Goal: Task Accomplishment & Management: Manage account settings

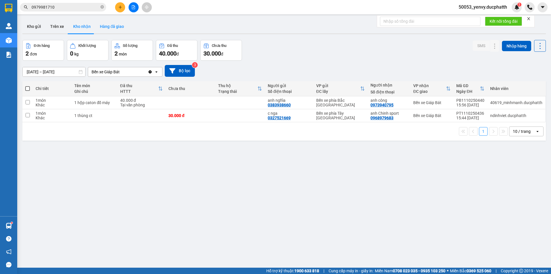
click at [110, 26] on button "Hàng đã giao" at bounding box center [111, 27] width 33 height 14
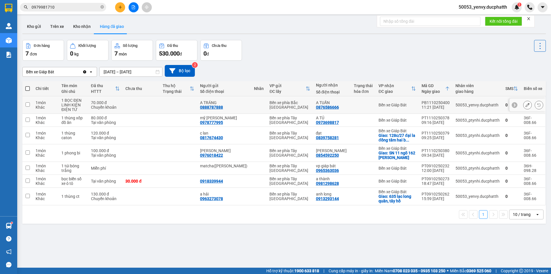
click at [526, 104] on icon at bounding box center [528, 105] width 4 height 4
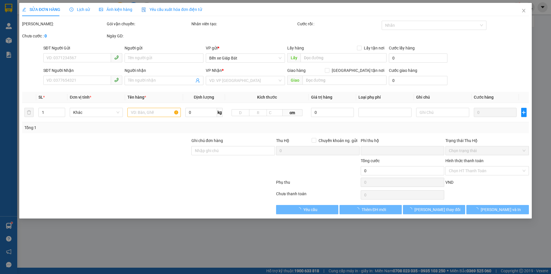
type input "0888787888"
type input "A TRÁNG"
type input "0876586666"
type input "A TUẤN"
type input "CK 11H21 11/10 (VTB) NGUYEN DUC TRANG"
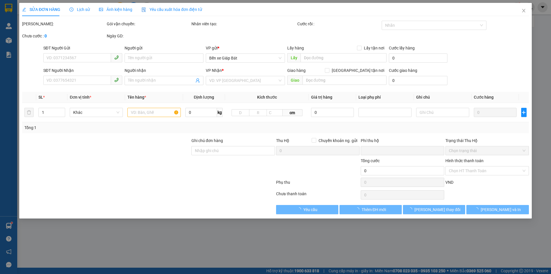
type input "0"
type input "70.000"
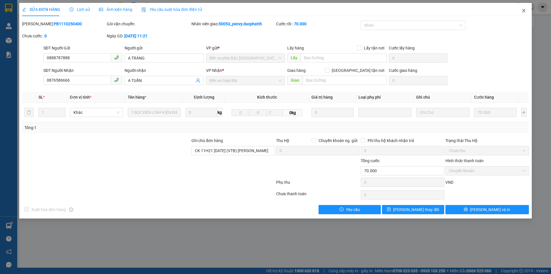
click at [525, 13] on span "Close" at bounding box center [524, 11] width 16 height 16
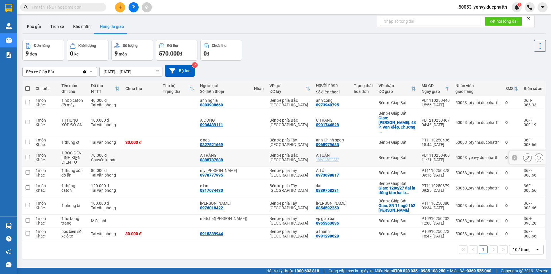
copy div "0876586666"
drag, startPoint x: 342, startPoint y: 151, endPoint x: 317, endPoint y: 152, distance: 24.4
click at [317, 152] on td "A TUẤN 0876586666" at bounding box center [332, 158] width 38 height 18
checkbox input "true"
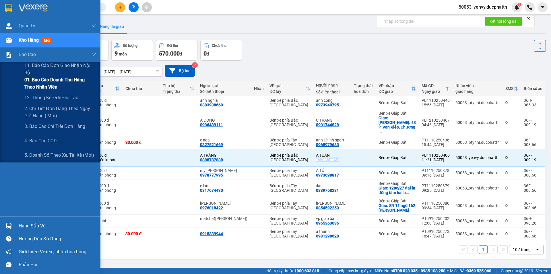
click at [59, 82] on span "01. Báo cáo doanh thu hàng theo nhân viên" at bounding box center [60, 83] width 72 height 14
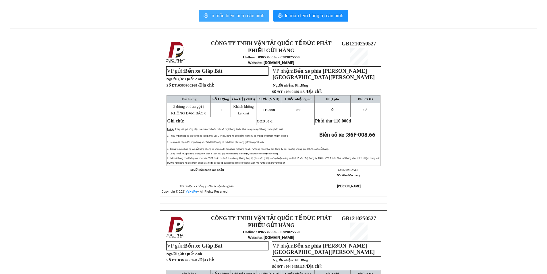
click at [244, 17] on span "In mẫu biên lai tự cấu hình" at bounding box center [237, 15] width 54 height 7
click at [230, 18] on span "In mẫu biên lai tự cấu hình" at bounding box center [237, 15] width 54 height 7
click at [245, 18] on span "In mẫu biên lai tự cấu hình" at bounding box center [237, 15] width 54 height 7
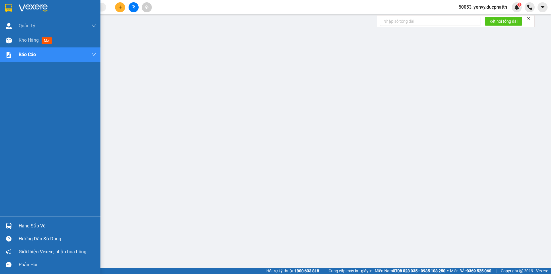
click at [32, 219] on div "Hàng sắp về Hướng dẫn sử dụng Giới thiệu Vexere, nhận hoa hồng Phản hồi" at bounding box center [50, 243] width 100 height 55
click at [20, 227] on div "Hàng sắp về" at bounding box center [57, 225] width 77 height 9
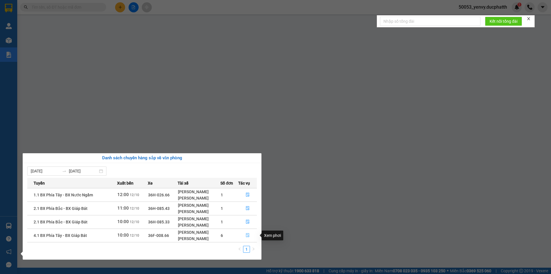
click at [249, 232] on button "button" at bounding box center [248, 234] width 18 height 9
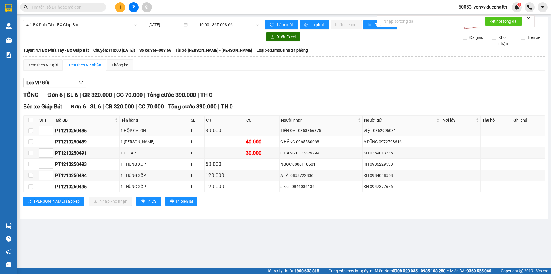
click at [28, 129] on td at bounding box center [31, 130] width 14 height 11
click at [33, 130] on td at bounding box center [31, 130] width 14 height 11
click at [30, 129] on input "checkbox" at bounding box center [30, 130] width 5 height 5
checkbox input "true"
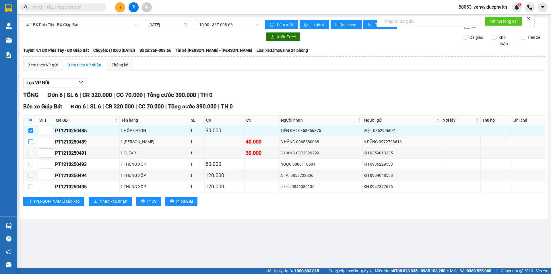
click at [31, 141] on input "checkbox" at bounding box center [30, 141] width 5 height 5
checkbox input "true"
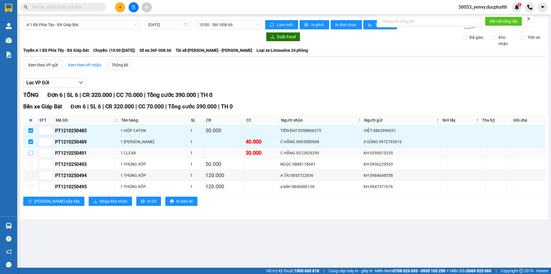
click at [30, 154] on input "checkbox" at bounding box center [30, 152] width 5 height 5
checkbox input "true"
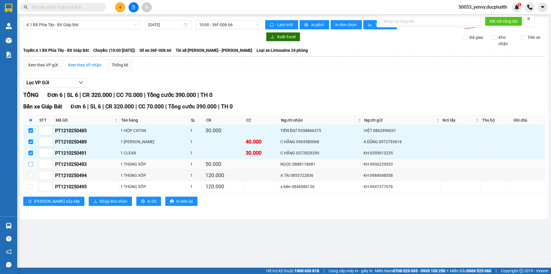
click at [32, 162] on input "checkbox" at bounding box center [30, 164] width 5 height 5
checkbox input "true"
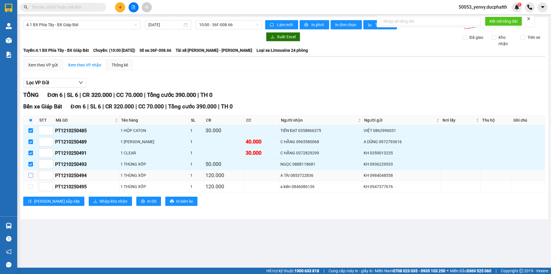
click at [32, 174] on input "checkbox" at bounding box center [30, 175] width 5 height 5
checkbox input "true"
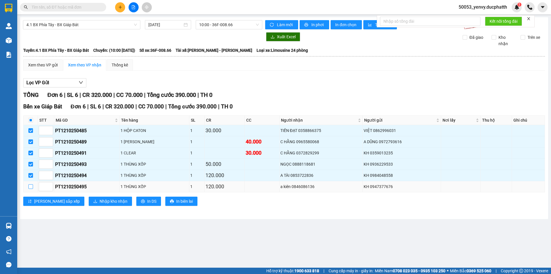
click at [29, 185] on input "checkbox" at bounding box center [30, 186] width 5 height 5
checkbox input "true"
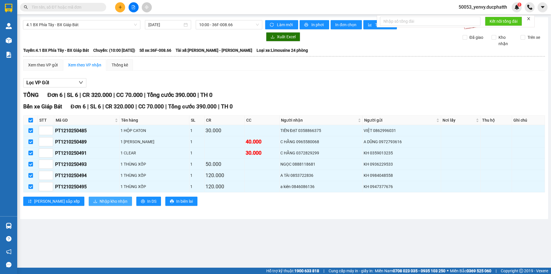
click at [100, 201] on span "Nhập kho nhận" at bounding box center [114, 201] width 28 height 6
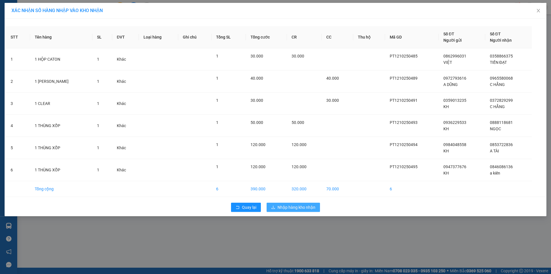
click at [299, 206] on span "Nhập hàng kho nhận" at bounding box center [297, 207] width 38 height 6
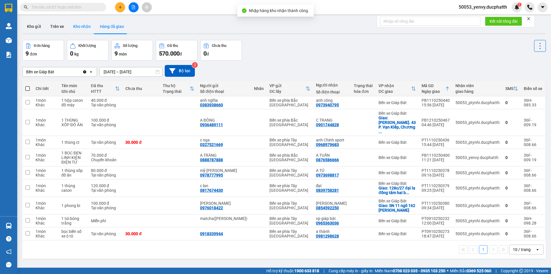
click at [83, 28] on button "Kho nhận" at bounding box center [82, 27] width 27 height 14
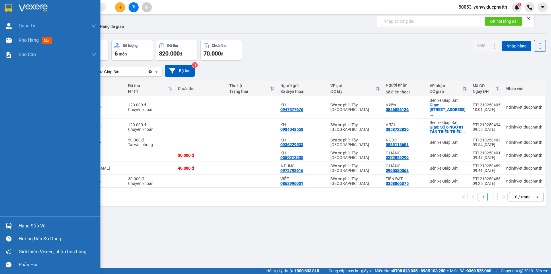
click at [12, 222] on div at bounding box center [9, 225] width 10 height 10
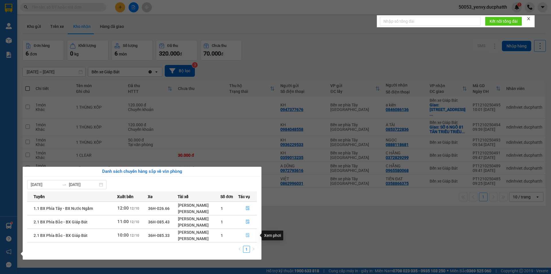
click at [247, 233] on icon "file-done" at bounding box center [248, 235] width 4 height 4
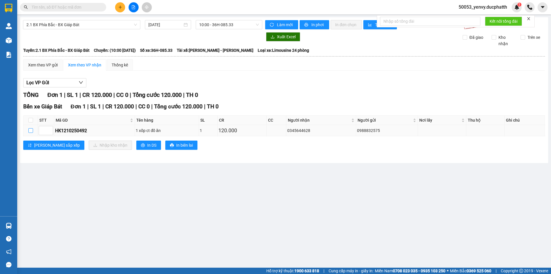
click at [31, 129] on input "checkbox" at bounding box center [30, 130] width 5 height 5
checkbox input "true"
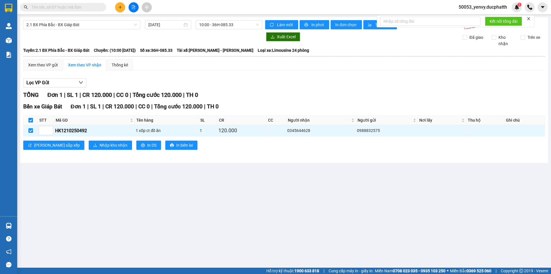
click at [88, 150] on div "Bến xe Giáp Bát Đơn 1 | SL 1 | CR 120.000 | CC 0 | Tổng cước 120.000 | TH 0 STT…" at bounding box center [284, 128] width 522 height 52
click at [100, 148] on span "Nhập kho nhận" at bounding box center [114, 145] width 28 height 6
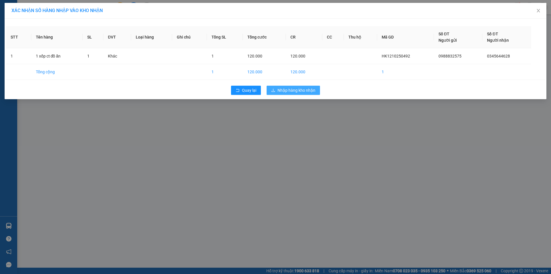
click at [302, 91] on span "Nhập hàng kho nhận" at bounding box center [297, 90] width 38 height 6
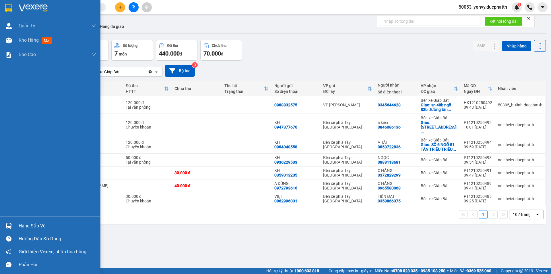
drag, startPoint x: 29, startPoint y: 222, endPoint x: 33, endPoint y: 223, distance: 4.3
click at [30, 222] on div "Hàng sắp về" at bounding box center [57, 225] width 77 height 9
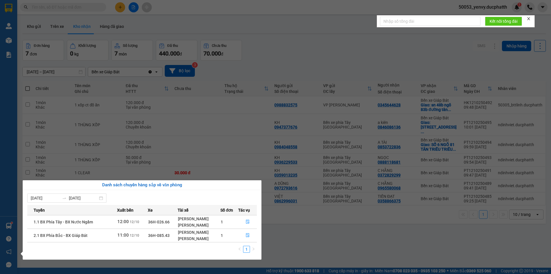
click at [321, 238] on section "Kết quả tìm kiếm ( 0 ) Bộ lọc No Data 50053_yenvy.ducphatth 1 Quản [PERSON_NAME…" at bounding box center [275, 137] width 551 height 274
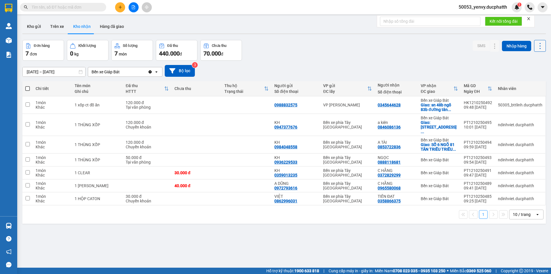
click at [537, 44] on icon at bounding box center [540, 46] width 8 height 8
click at [524, 70] on span "Làm mới" at bounding box center [528, 72] width 16 height 6
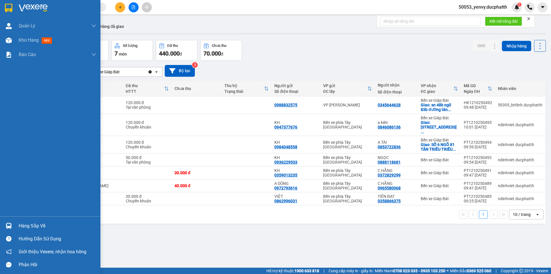
click at [2, 223] on div "Hàng sắp về" at bounding box center [50, 225] width 100 height 13
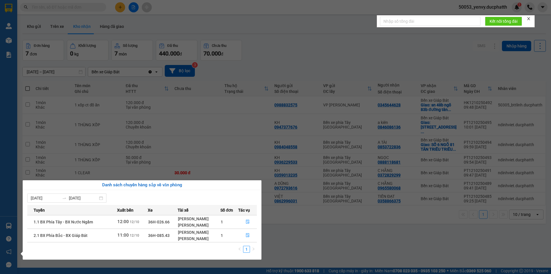
click at [335, 234] on section "Kết quả tìm kiếm ( 0 ) Bộ lọc No Data 50053_yenvy.ducphatth 1 Quản [PERSON_NAME…" at bounding box center [275, 137] width 551 height 274
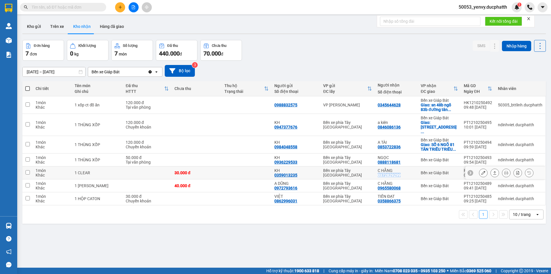
copy div "0372829299"
drag, startPoint x: 404, startPoint y: 171, endPoint x: 376, endPoint y: 171, distance: 28.1
click at [378, 171] on div "C HẰNG 0372829299" at bounding box center [396, 172] width 37 height 9
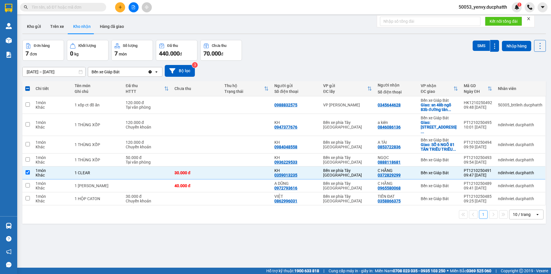
click at [196, 225] on div "ver 1.8.146 Kho gửi Trên xe Kho nhận Hàng đã giao Đơn hàng 7 đơn Khối lượng 0 k…" at bounding box center [284, 154] width 528 height 274
click at [178, 218] on div "1 10 / trang open" at bounding box center [284, 214] width 524 height 18
click at [27, 170] on input "checkbox" at bounding box center [28, 172] width 4 height 4
checkbox input "false"
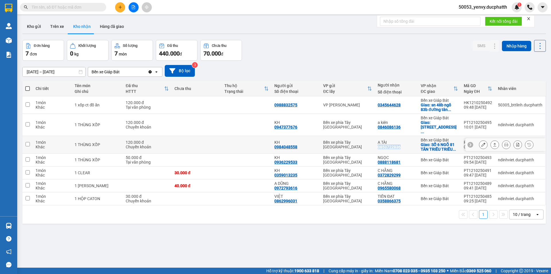
copy div "0853722836"
drag, startPoint x: 399, startPoint y: 143, endPoint x: 375, endPoint y: 143, distance: 23.8
click at [375, 143] on td "A TÀI 0853722836" at bounding box center [396, 145] width 43 height 18
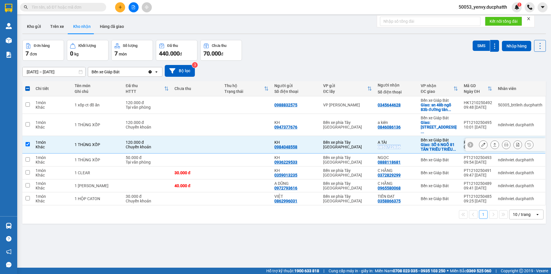
click at [27, 142] on input "checkbox" at bounding box center [28, 144] width 4 height 4
checkbox input "false"
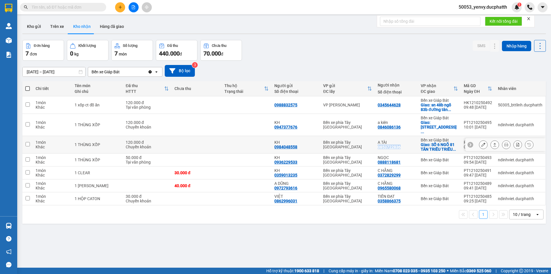
copy div "0853722836"
copy div "0846086136"
drag, startPoint x: 395, startPoint y: 128, endPoint x: 376, endPoint y: 125, distance: 18.8
click at [378, 125] on div "a kiên 0846086136" at bounding box center [396, 124] width 37 height 9
checkbox input "true"
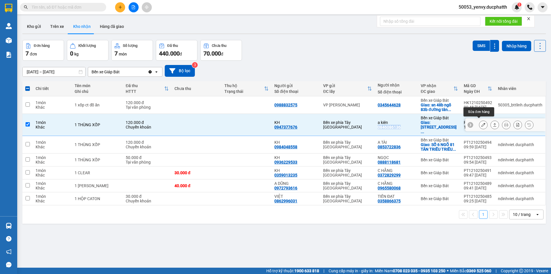
click at [481, 124] on icon at bounding box center [483, 125] width 4 height 4
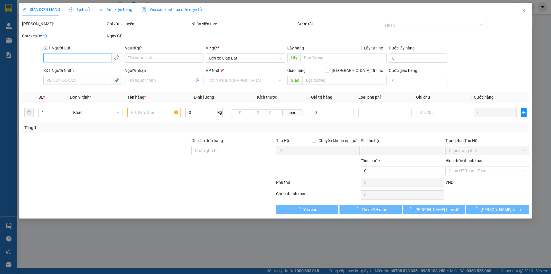
type input "0947377676"
type input "KH"
type input "0846086136"
type input "a kiên"
checkbox input "true"
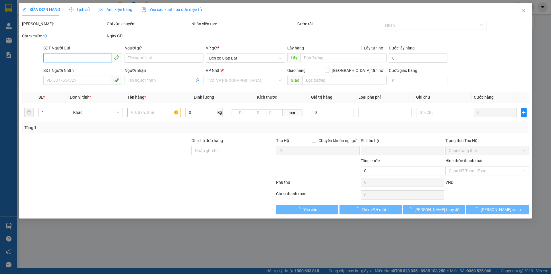
type input "2A1 NGỎ 188 ĐƯỜNG TRIỀU KHÚC"
type input "Nntt - ck [DATE] 10H02 VIETIN"
type input "0"
type input "120.000"
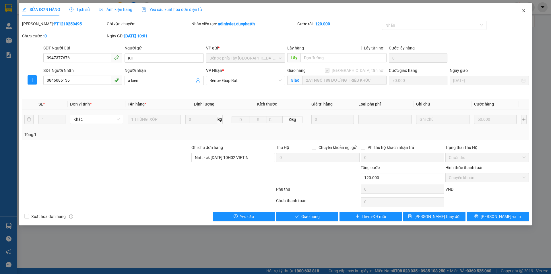
drag, startPoint x: 529, startPoint y: 11, endPoint x: 485, endPoint y: 26, distance: 46.5
click at [526, 11] on span "Close" at bounding box center [524, 11] width 16 height 16
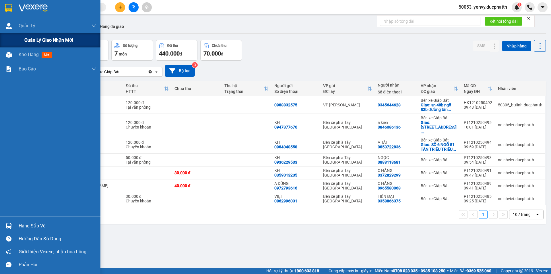
click at [40, 43] on span "Quản lý giao nhận mới" at bounding box center [48, 39] width 49 height 7
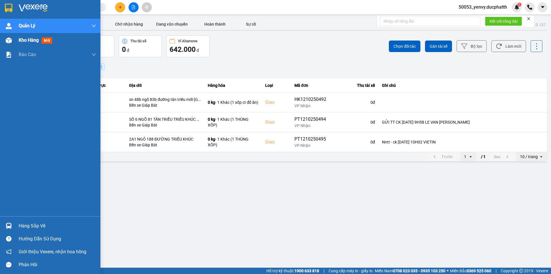
click at [53, 43] on div "Kho hàng mới" at bounding box center [37, 39] width 36 height 7
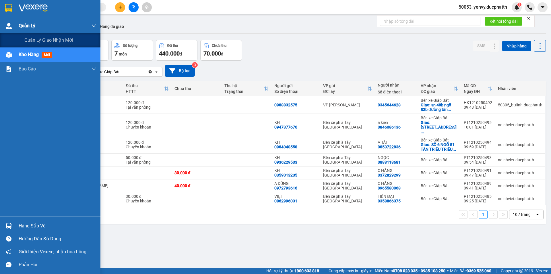
click at [19, 28] on span "Quản Lý" at bounding box center [27, 25] width 17 height 7
click at [28, 40] on span "Quản lý giao nhận mới" at bounding box center [48, 39] width 49 height 7
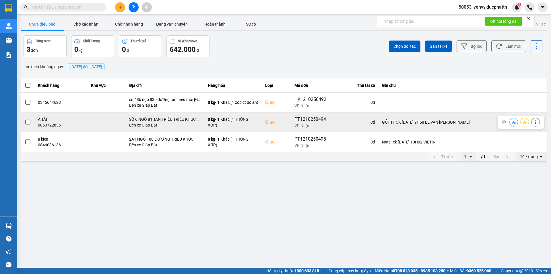
click at [28, 122] on span at bounding box center [27, 121] width 5 height 5
click at [25, 119] on input "checkbox" at bounding box center [25, 119] width 0 height 0
click at [514, 121] on icon at bounding box center [514, 122] width 4 height 4
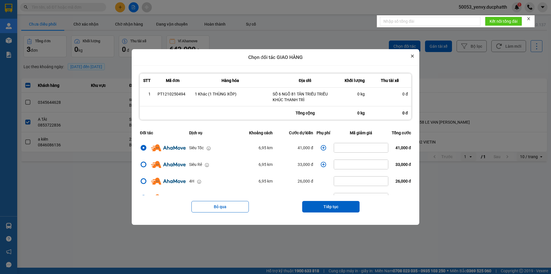
click at [415, 59] on button "Close" at bounding box center [412, 56] width 7 height 7
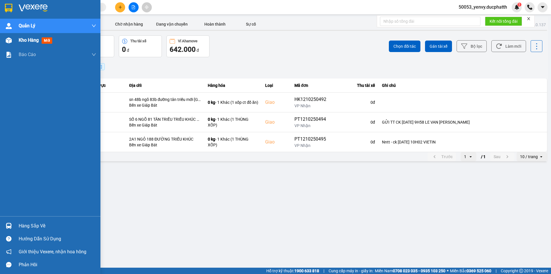
click at [26, 43] on div "Kho hàng mới" at bounding box center [37, 39] width 36 height 7
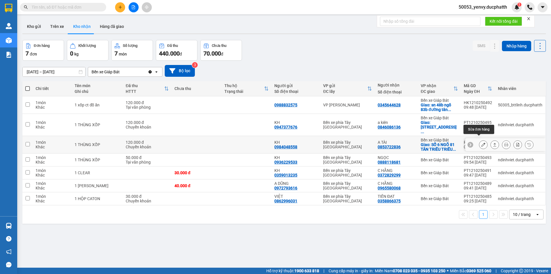
click at [481, 142] on icon at bounding box center [483, 144] width 4 height 4
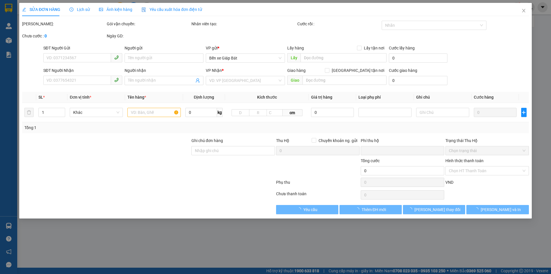
type input "0984048558"
type input "KH"
type input "0853722836"
type input "A TÀI"
checkbox input "true"
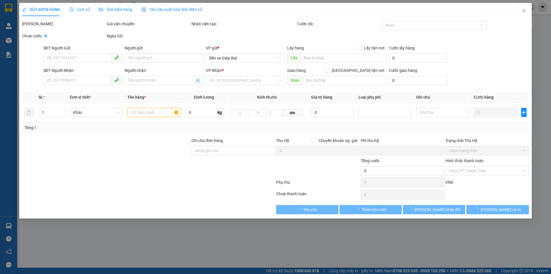
type input "SỐ 6 NGÕ 81 TÂN TRIỀU TRIỀU KHÚC THANH TRÌ"
type input "GỬI TT CK [DATE] 9H58 LE VAN [PERSON_NAME]"
type input "0"
type input "120.000"
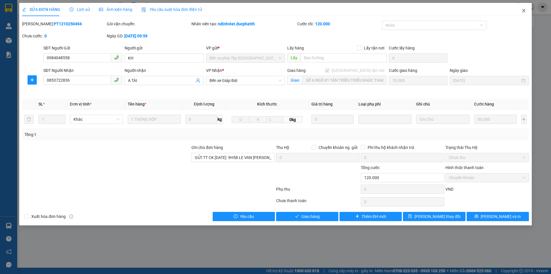
click at [523, 11] on icon "close" at bounding box center [523, 10] width 5 height 5
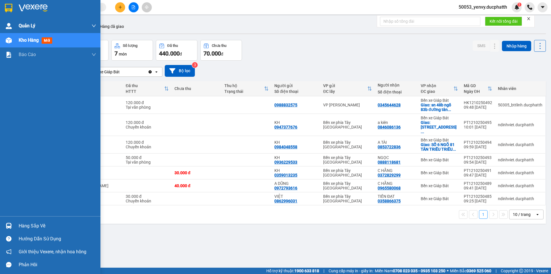
click at [42, 30] on div "Quản Lý" at bounding box center [57, 26] width 77 height 14
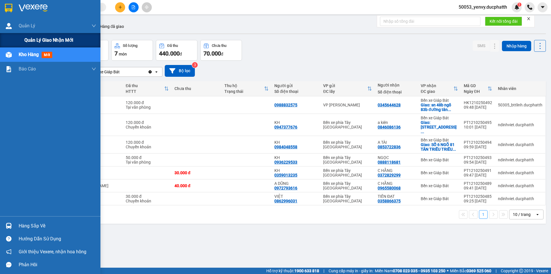
click at [47, 42] on span "Quản lý giao nhận mới" at bounding box center [48, 39] width 49 height 7
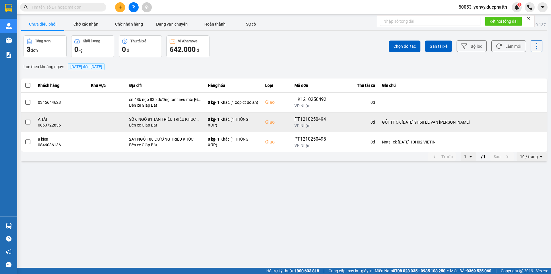
click at [28, 121] on span at bounding box center [27, 121] width 5 height 5
click at [25, 119] on input "checkbox" at bounding box center [25, 119] width 0 height 0
click at [29, 121] on span at bounding box center [27, 121] width 5 height 5
click at [25, 119] on input "checkbox" at bounding box center [25, 119] width 0 height 0
click at [514, 122] on icon at bounding box center [514, 122] width 4 height 4
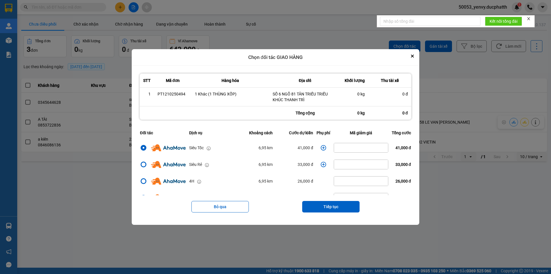
click at [321, 148] on icon "dialog" at bounding box center [324, 148] width 6 height 6
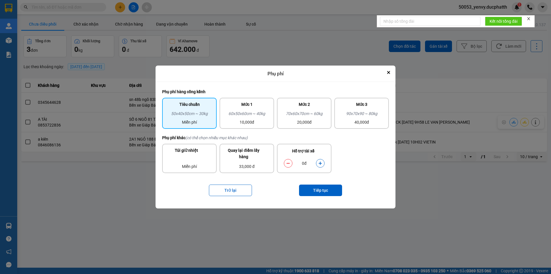
click at [317, 162] on button "dialog" at bounding box center [320, 163] width 8 height 10
click at [320, 186] on button "Tiếp tục" at bounding box center [320, 189] width 43 height 11
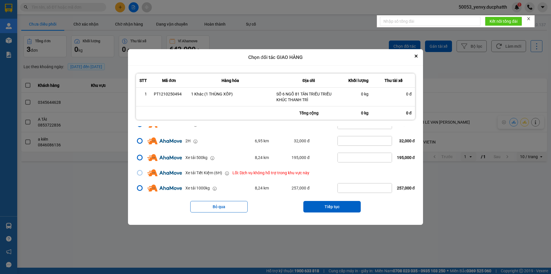
scroll to position [115, 0]
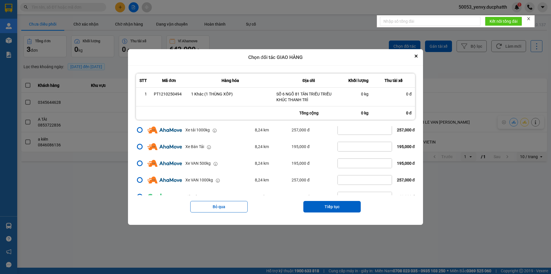
click at [336, 204] on button "Tiếp tục" at bounding box center [331, 206] width 57 height 11
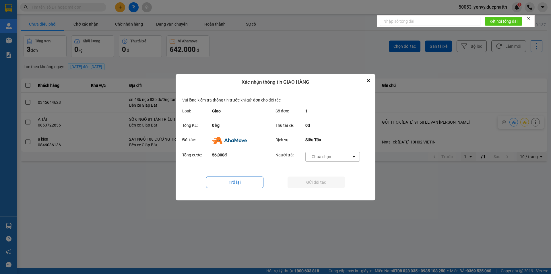
click at [329, 156] on div "-- Chưa chọn --" at bounding box center [322, 157] width 26 height 6
click at [315, 158] on div "-- Chưa chọn --" at bounding box center [322, 157] width 26 height 6
click at [243, 179] on button "Trở lại" at bounding box center [234, 181] width 57 height 11
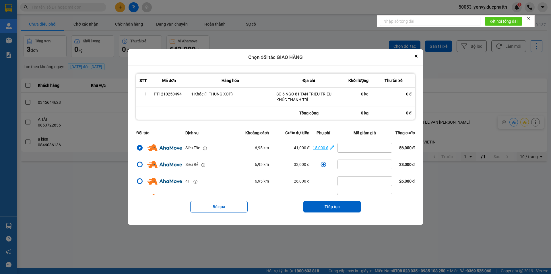
click at [330, 147] on icon "dialog" at bounding box center [332, 147] width 4 height 6
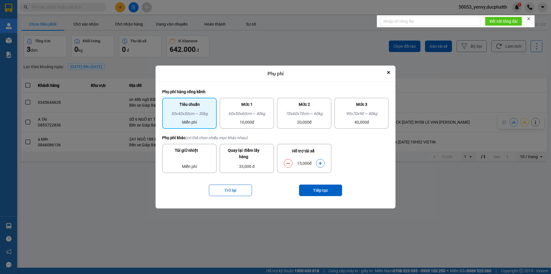
click at [319, 162] on icon "dialog" at bounding box center [320, 163] width 4 height 4
click at [323, 191] on button "Tiếp tục" at bounding box center [320, 189] width 43 height 11
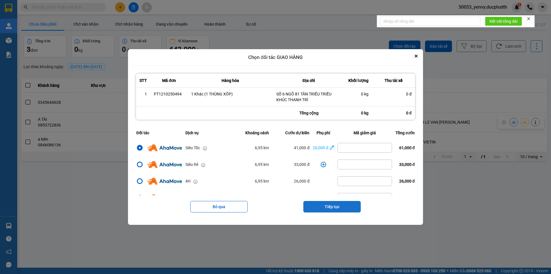
click at [335, 207] on button "Tiếp tục" at bounding box center [331, 206] width 57 height 11
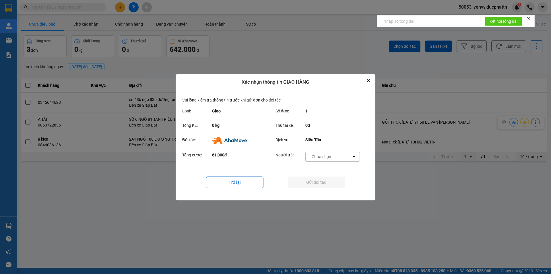
click at [322, 158] on div "-- Chưa chọn --" at bounding box center [322, 157] width 26 height 6
click at [320, 188] on span "Ví Ahamove" at bounding box center [321, 189] width 23 height 6
click at [323, 181] on button "Gửi đối tác" at bounding box center [316, 181] width 57 height 11
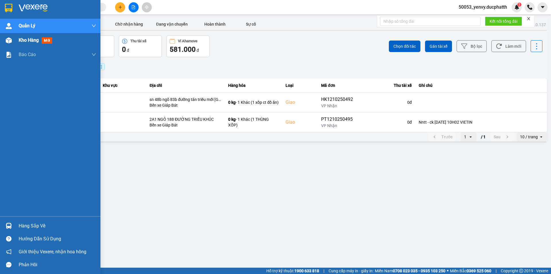
click at [46, 42] on span "mới" at bounding box center [47, 40] width 11 height 6
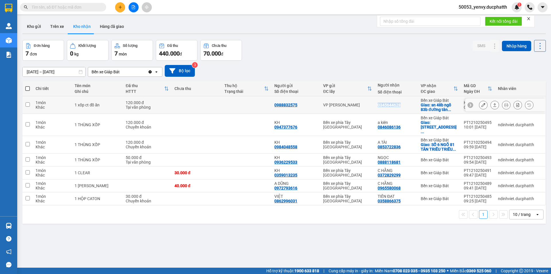
copy div "0345644628"
drag, startPoint x: 400, startPoint y: 105, endPoint x: 373, endPoint y: 107, distance: 27.1
click at [375, 107] on td "0345644628" at bounding box center [396, 105] width 43 height 18
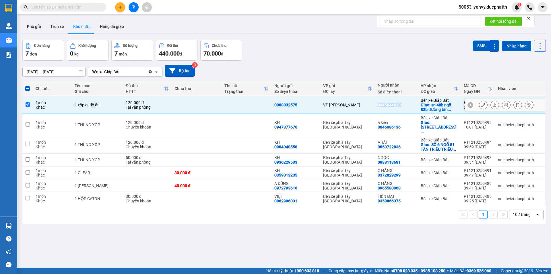
click at [29, 104] on input "checkbox" at bounding box center [28, 104] width 4 height 4
checkbox input "false"
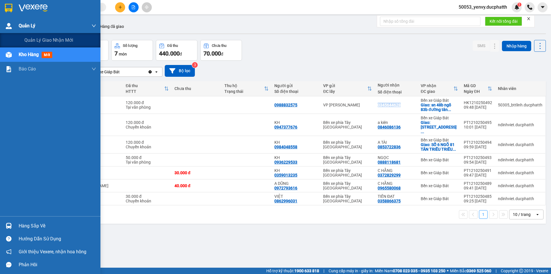
click at [54, 26] on div "Quản Lý" at bounding box center [57, 26] width 77 height 14
click at [53, 37] on span "Quản lý giao nhận mới" at bounding box center [48, 39] width 49 height 7
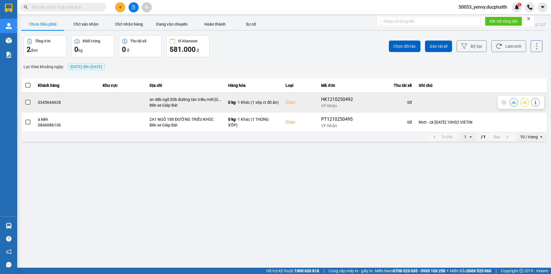
click at [28, 102] on span at bounding box center [27, 102] width 5 height 5
click at [25, 99] on input "checkbox" at bounding box center [25, 99] width 0 height 0
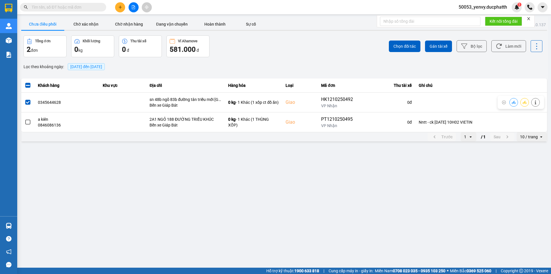
click at [29, 102] on span at bounding box center [27, 102] width 5 height 5
click at [25, 99] on input "checkbox" at bounding box center [25, 99] width 0 height 0
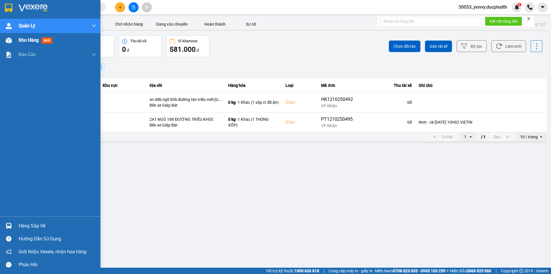
click at [23, 40] on span "Kho hàng" at bounding box center [29, 39] width 20 height 5
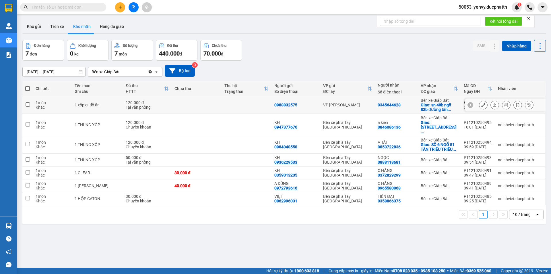
click at [479, 104] on button at bounding box center [483, 105] width 8 height 10
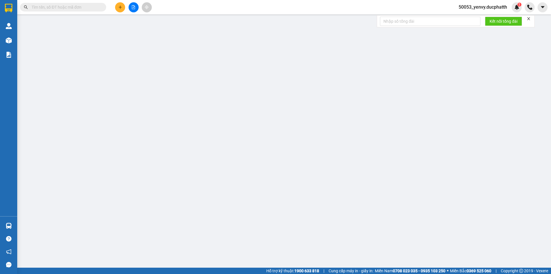
type input "0988832575"
type input "0345644628"
checkbox input "true"
type input "sn 48b ngõ 83b đường tân triều mới [GEOGRAPHIC_DATA]"
type input "0"
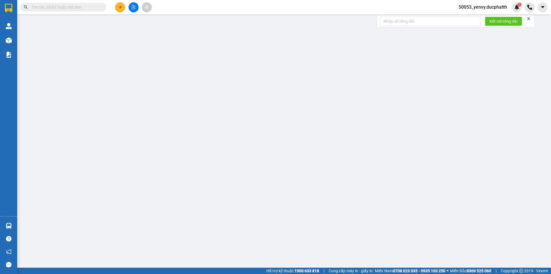
type input "120.000"
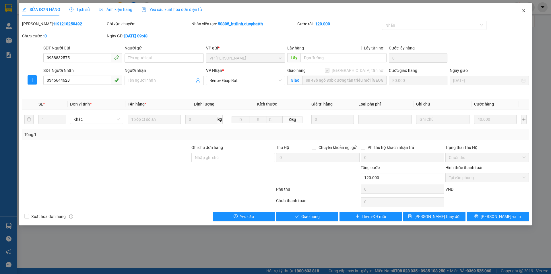
click at [529, 11] on span "Close" at bounding box center [524, 11] width 16 height 16
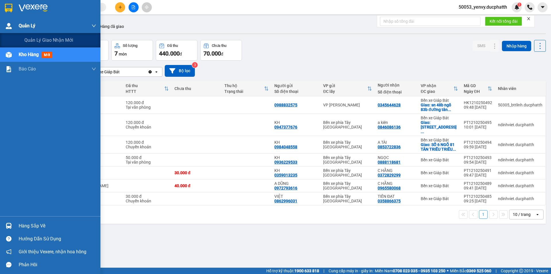
click at [33, 26] on span "Quản Lý" at bounding box center [27, 25] width 17 height 7
click at [46, 38] on span "Quản lý giao nhận mới" at bounding box center [48, 39] width 49 height 7
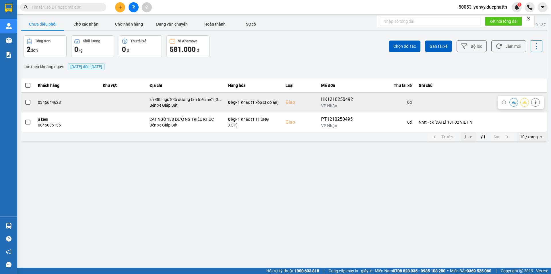
click at [513, 102] on icon at bounding box center [514, 102] width 4 height 4
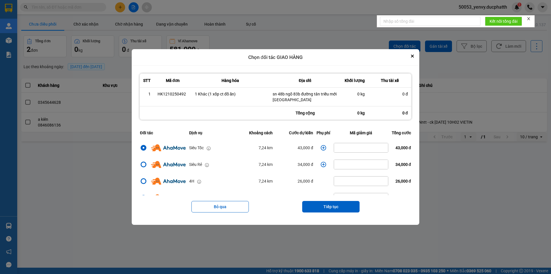
click at [321, 147] on icon "dialog" at bounding box center [324, 148] width 6 height 6
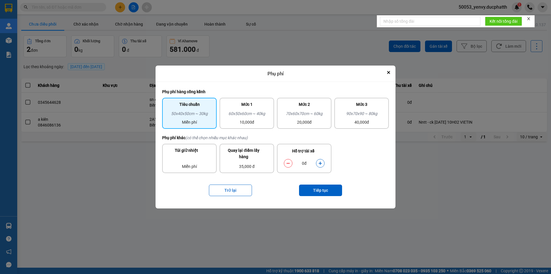
click at [323, 161] on button "dialog" at bounding box center [320, 163] width 8 height 10
click at [321, 188] on button "Tiếp tục" at bounding box center [320, 189] width 43 height 11
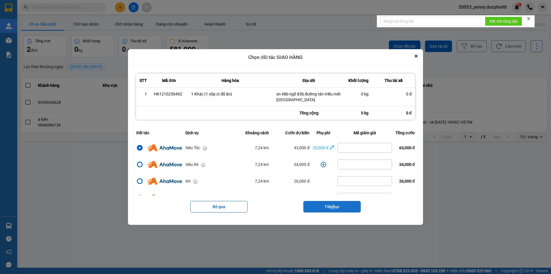
click at [335, 203] on div "Bỏ qua Tiếp tục" at bounding box center [276, 206] width 282 height 23
click at [336, 205] on button "Tiếp tục" at bounding box center [331, 206] width 57 height 11
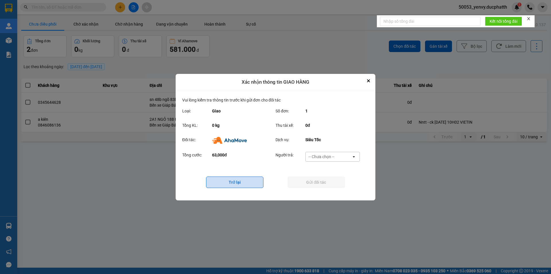
click at [256, 176] on button "Trở lại" at bounding box center [234, 181] width 57 height 11
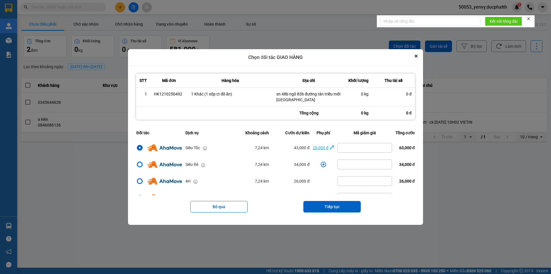
click at [330, 149] on icon "dialog" at bounding box center [332, 147] width 4 height 4
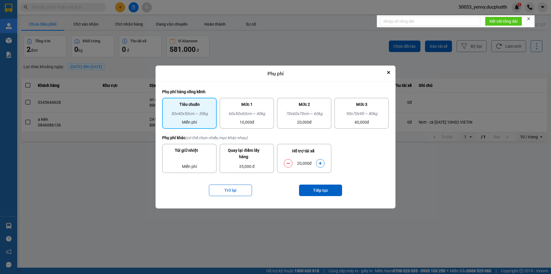
click at [323, 162] on button "dialog" at bounding box center [320, 163] width 8 height 10
click at [318, 195] on button "Tiếp tục" at bounding box center [320, 189] width 43 height 11
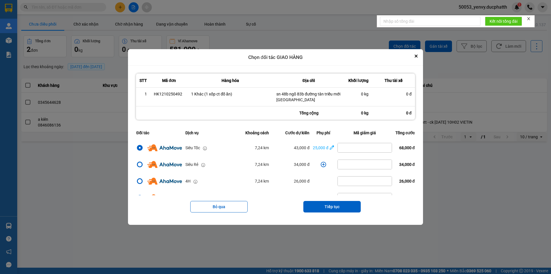
click at [327, 209] on button "Tiếp tục" at bounding box center [331, 206] width 57 height 11
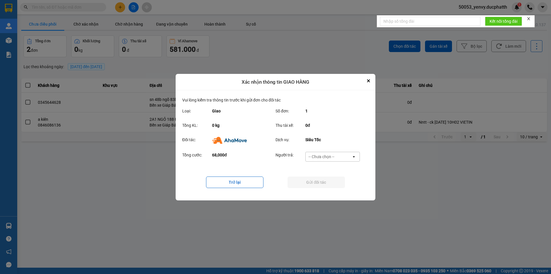
click at [317, 159] on div "-- Chưa chọn --" at bounding box center [322, 157] width 26 height 6
click at [314, 189] on span "Ví Ahamove" at bounding box center [321, 189] width 23 height 6
click at [324, 185] on button "Gửi đối tác" at bounding box center [316, 181] width 57 height 11
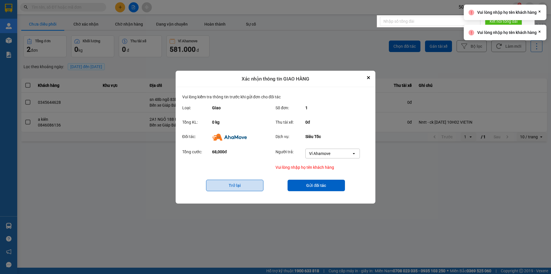
click at [234, 184] on button "Trở lại" at bounding box center [234, 184] width 57 height 11
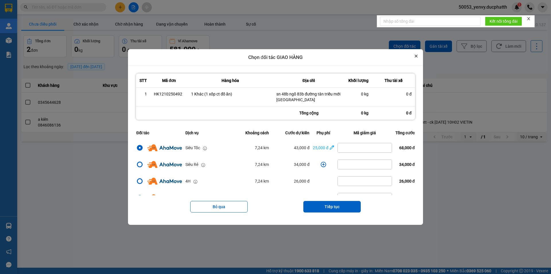
click at [418, 55] on icon "Close" at bounding box center [416, 56] width 3 height 3
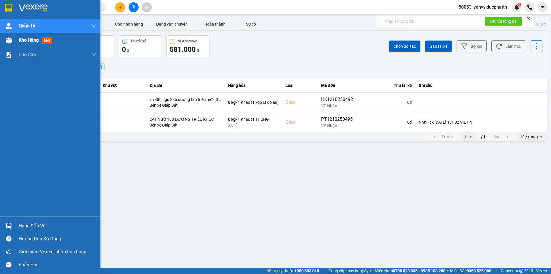
click at [23, 42] on span "Kho hàng" at bounding box center [29, 39] width 20 height 5
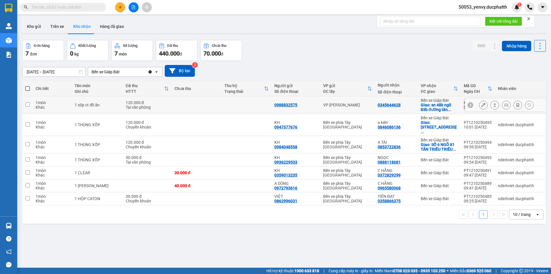
click at [481, 105] on icon at bounding box center [483, 105] width 4 height 4
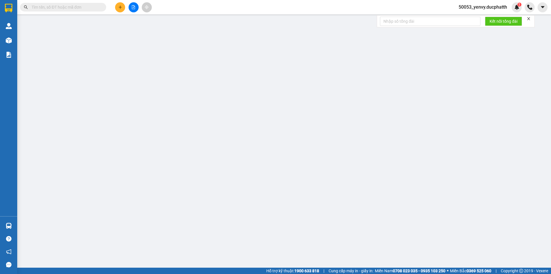
type input "0988832575"
type input "0345644628"
checkbox input "true"
type input "sn 48b ngõ 83b đường tân triều mới [GEOGRAPHIC_DATA]"
type input "0"
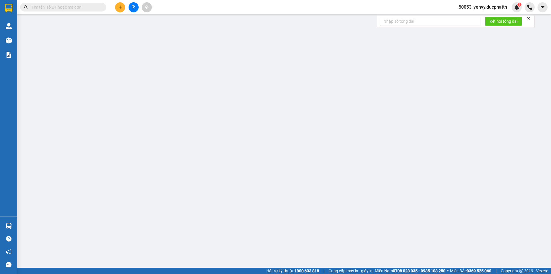
type input "120.000"
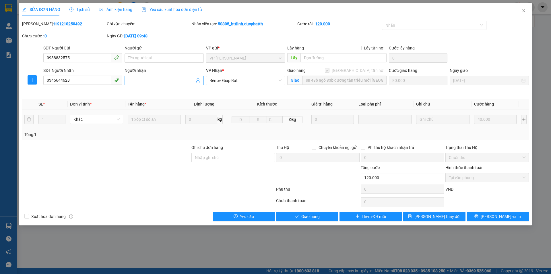
click at [157, 79] on input "Người nhận" at bounding box center [161, 80] width 66 height 6
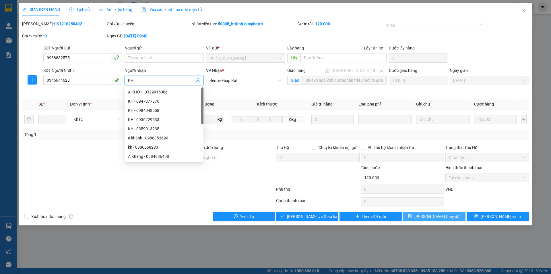
type input "KH"
drag, startPoint x: 445, startPoint y: 218, endPoint x: 440, endPoint y: 212, distance: 7.3
click at [444, 217] on span "[PERSON_NAME] thay đổi" at bounding box center [437, 216] width 46 height 6
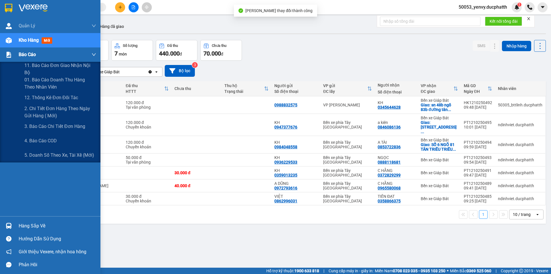
click at [11, 52] on img at bounding box center [9, 55] width 6 height 6
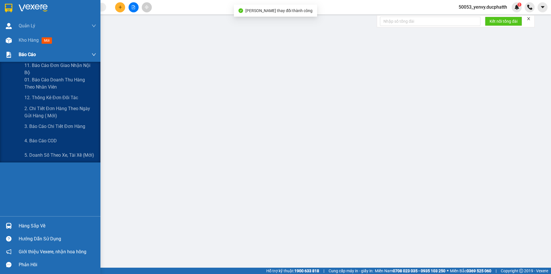
click at [8, 59] on div at bounding box center [9, 55] width 10 height 10
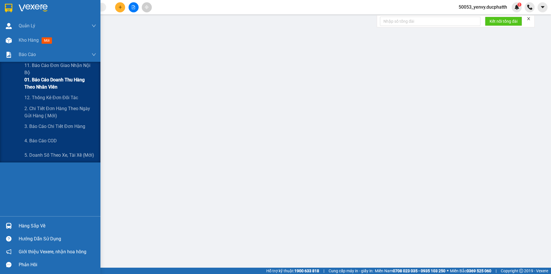
click at [29, 82] on span "01. Báo cáo doanh thu hàng theo nhân viên" at bounding box center [60, 83] width 72 height 14
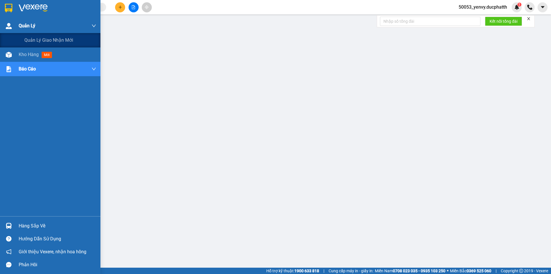
click at [32, 26] on span "Quản Lý" at bounding box center [27, 25] width 17 height 7
click at [38, 36] on span "Quản lý giao nhận mới" at bounding box center [48, 39] width 49 height 7
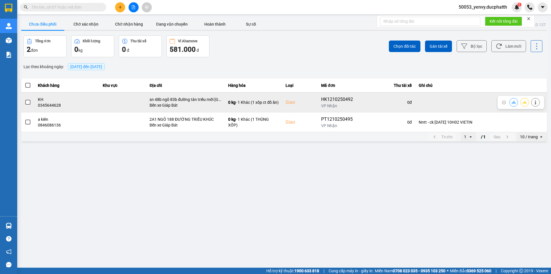
click at [511, 103] on button at bounding box center [514, 102] width 8 height 10
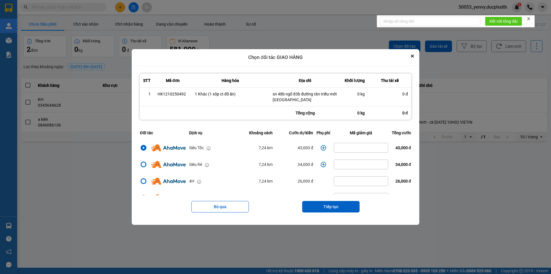
click at [322, 146] on icon "dialog" at bounding box center [324, 148] width 6 height 6
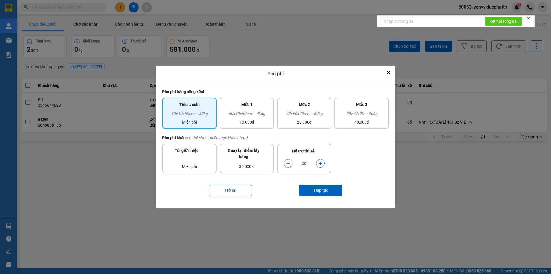
click at [317, 163] on button "dialog" at bounding box center [320, 163] width 8 height 10
click at [319, 164] on icon "dialog" at bounding box center [320, 163] width 4 height 4
click at [320, 187] on button "Tiếp tục" at bounding box center [320, 189] width 43 height 11
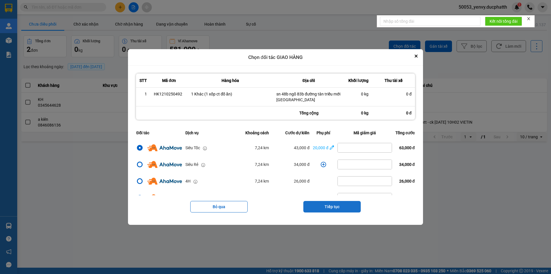
click at [339, 205] on button "Tiếp tục" at bounding box center [331, 206] width 57 height 11
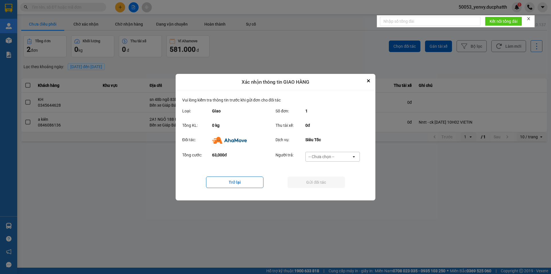
click at [320, 159] on div "-- Chưa chọn --" at bounding box center [322, 157] width 26 height 6
click at [319, 186] on div "Ví Ahamove" at bounding box center [332, 189] width 55 height 10
click at [321, 181] on button "Gửi đối tác" at bounding box center [316, 181] width 57 height 11
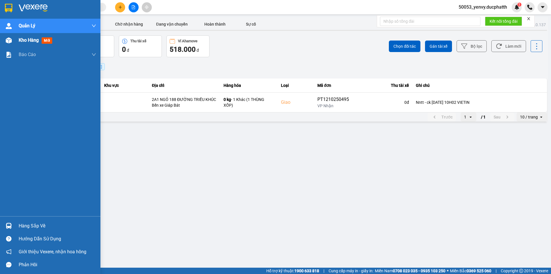
click at [43, 43] on span "mới" at bounding box center [47, 40] width 11 height 6
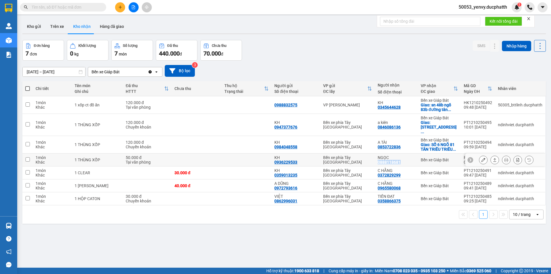
copy div "0888118681"
drag, startPoint x: 400, startPoint y: 156, endPoint x: 375, endPoint y: 157, distance: 24.4
click at [375, 157] on td "NGỌC 0888118681" at bounding box center [396, 159] width 43 height 13
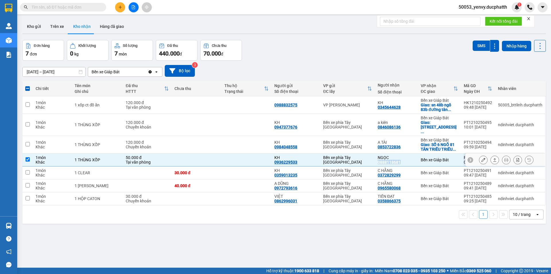
click at [27, 157] on input "checkbox" at bounding box center [28, 159] width 4 height 4
checkbox input "false"
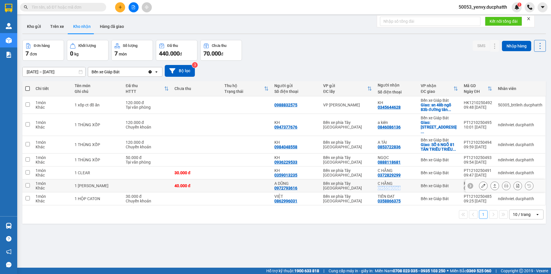
copy div "0965580068"
drag, startPoint x: 400, startPoint y: 182, endPoint x: 374, endPoint y: 184, distance: 25.9
click at [375, 184] on td "C HẰNG 0965580068" at bounding box center [396, 185] width 43 height 13
checkbox input "true"
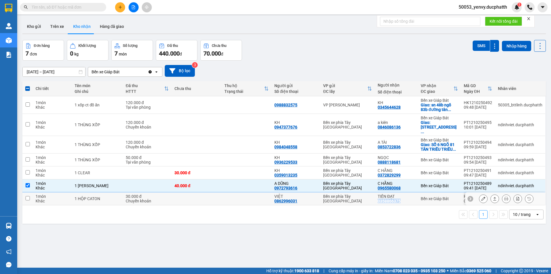
copy div "0358866375"
drag, startPoint x: 400, startPoint y: 197, endPoint x: 376, endPoint y: 197, distance: 24.4
click at [376, 197] on td "TIẾN ĐẠT 0358866375" at bounding box center [396, 198] width 43 height 13
checkbox input "true"
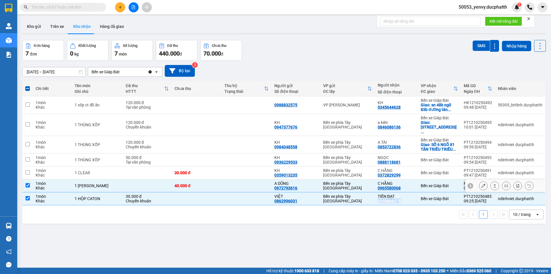
click at [29, 183] on input "checkbox" at bounding box center [28, 185] width 4 height 4
checkbox input "false"
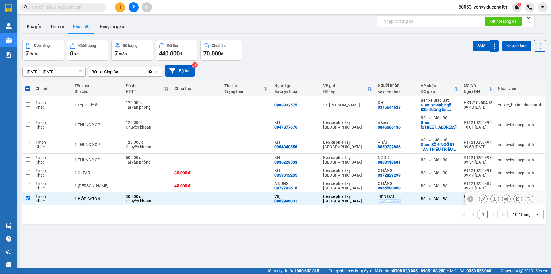
click at [28, 196] on input "checkbox" at bounding box center [28, 198] width 4 height 4
checkbox input "false"
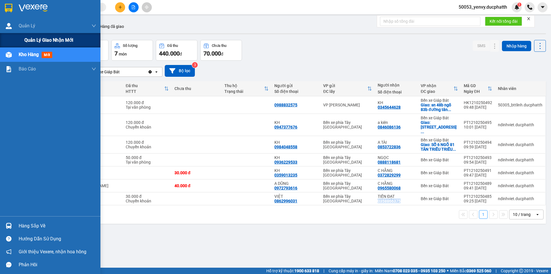
click at [56, 40] on span "Quản lý giao nhận mới" at bounding box center [48, 39] width 49 height 7
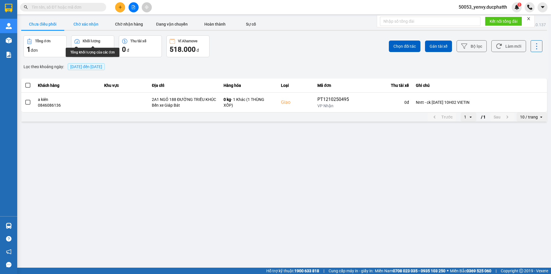
click at [85, 24] on button "Chờ xác nhận" at bounding box center [85, 23] width 43 height 11
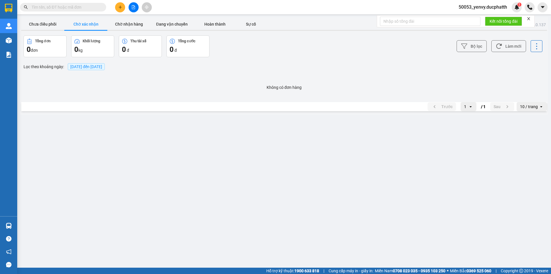
click at [132, 17] on div "ver: 0.0.137 Chưa điều phối Chờ xác nhận Chờ nhận hàng Đang vận chuyển Hoàn thà…" at bounding box center [284, 65] width 528 height 97
click at [132, 22] on button "Chờ nhận hàng" at bounding box center [128, 23] width 43 height 11
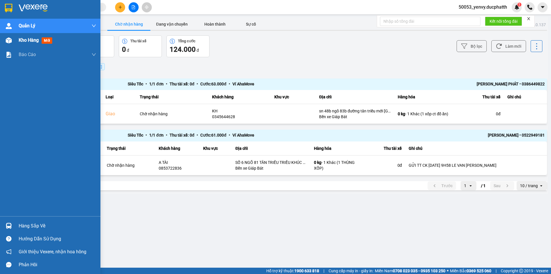
click at [49, 39] on span "mới" at bounding box center [47, 40] width 11 height 6
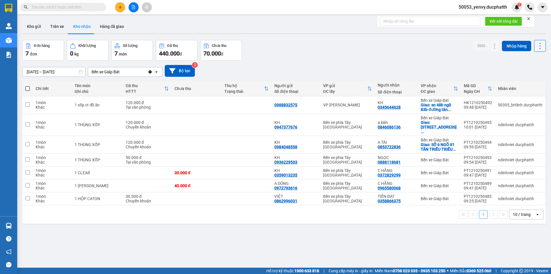
click at [536, 46] on icon at bounding box center [540, 46] width 8 height 8
click at [525, 70] on span "Làm mới" at bounding box center [528, 72] width 16 height 6
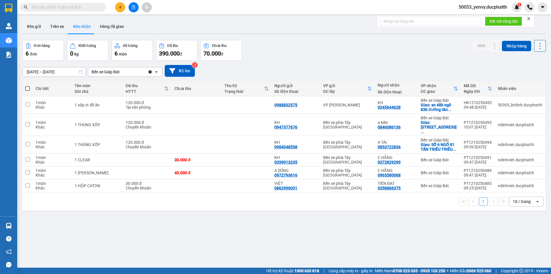
click at [529, 45] on div "SMS Nhập hàng" at bounding box center [509, 46] width 73 height 12
click at [536, 47] on icon at bounding box center [540, 46] width 8 height 8
click at [519, 73] on div "Làm mới" at bounding box center [525, 72] width 34 height 6
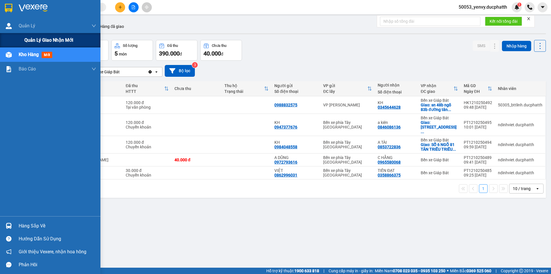
click at [48, 44] on div "Quản lý giao nhận mới" at bounding box center [60, 40] width 72 height 14
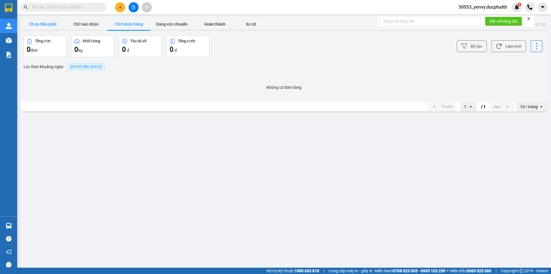
click at [55, 22] on button "Chưa điều phối" at bounding box center [42, 23] width 43 height 11
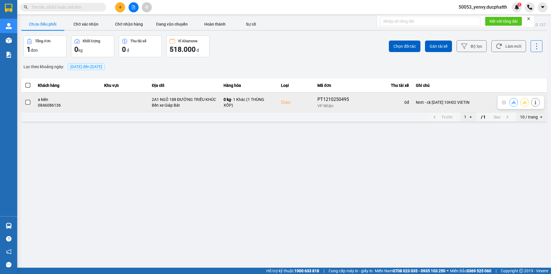
click at [27, 102] on span at bounding box center [27, 102] width 5 height 5
click at [25, 99] on input "checkbox" at bounding box center [25, 99] width 0 height 0
click at [518, 101] on div at bounding box center [524, 102] width 30 height 9
click at [512, 102] on button at bounding box center [514, 102] width 8 height 10
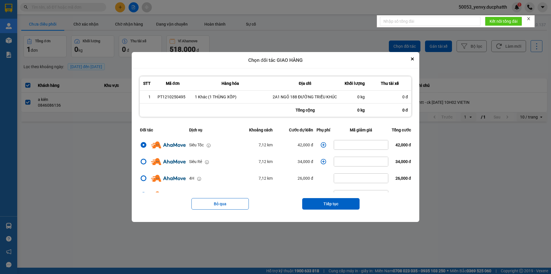
click at [416, 61] on button "Close" at bounding box center [412, 58] width 7 height 7
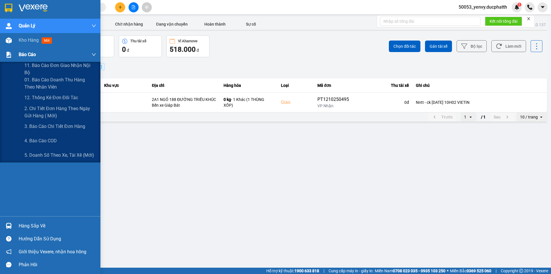
drag, startPoint x: 22, startPoint y: 53, endPoint x: 44, endPoint y: 63, distance: 23.9
click at [22, 53] on span "Báo cáo" at bounding box center [27, 54] width 17 height 7
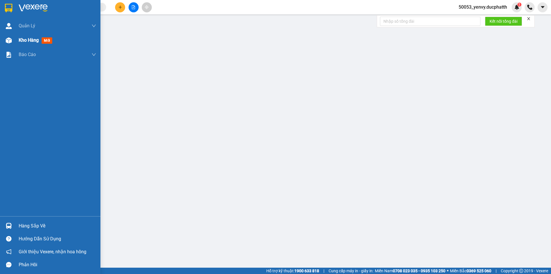
click at [37, 41] on span "Kho hàng" at bounding box center [29, 39] width 20 height 5
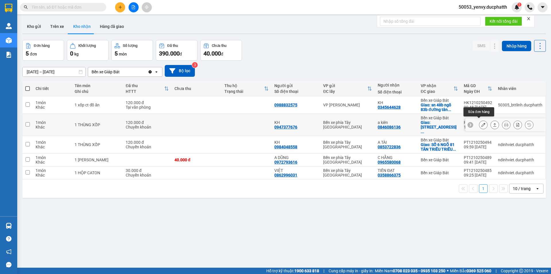
click at [481, 122] on button at bounding box center [483, 125] width 8 height 10
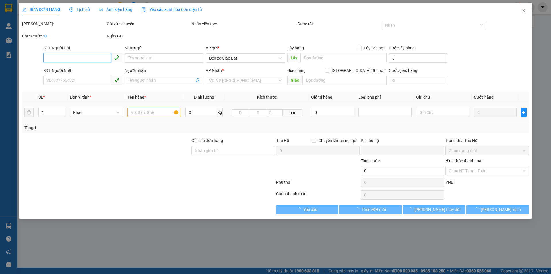
type input "0947377676"
type input "KH"
type input "0846086136"
type input "a kiên"
checkbox input "true"
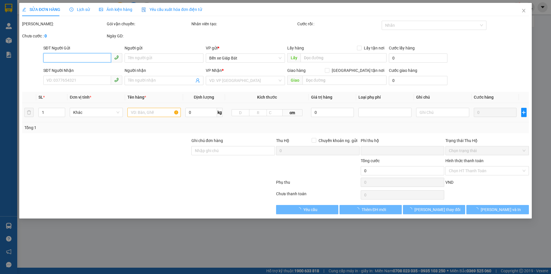
type input "2A1 NGỎ 188 ĐƯỜNG TRIỀU KHÚC"
type input "Nntt - ck [DATE] 10H02 VIETIN"
type input "0"
type input "120.000"
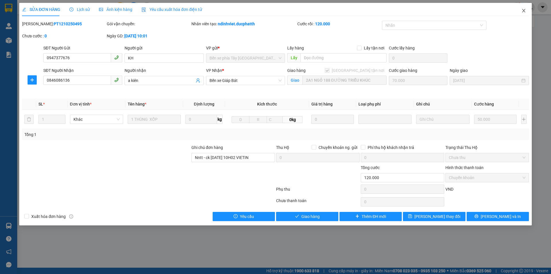
click at [525, 9] on span "Close" at bounding box center [524, 11] width 16 height 16
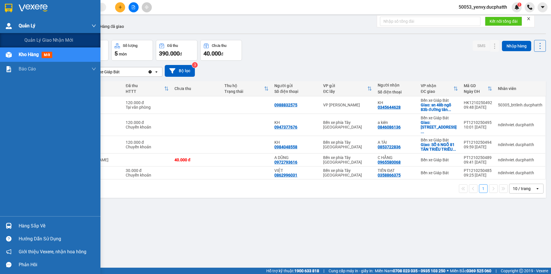
click at [33, 29] on span "Quản Lý" at bounding box center [27, 25] width 17 height 7
click at [34, 38] on span "Quản lý giao nhận mới" at bounding box center [48, 39] width 49 height 7
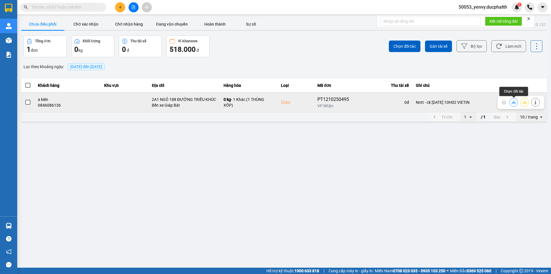
click at [511, 101] on button at bounding box center [514, 102] width 8 height 10
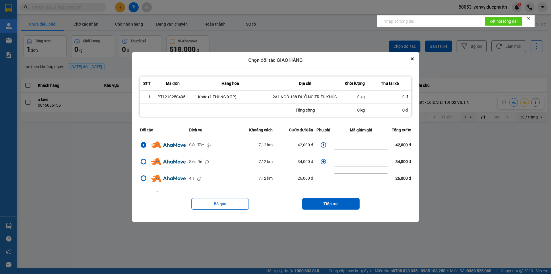
click at [321, 144] on icon "dialog" at bounding box center [324, 145] width 6 height 6
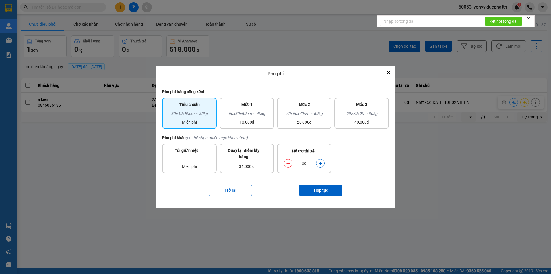
click at [318, 162] on button "dialog" at bounding box center [320, 163] width 8 height 10
click at [319, 160] on button "dialog" at bounding box center [320, 163] width 8 height 10
click at [320, 189] on button "Tiếp tục" at bounding box center [320, 189] width 43 height 11
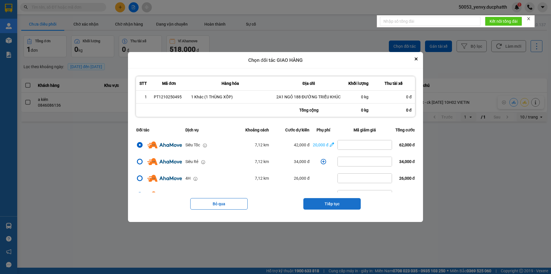
click at [340, 202] on button "Tiếp tục" at bounding box center [331, 203] width 57 height 11
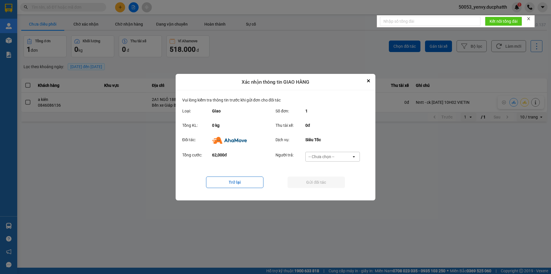
click at [327, 158] on div "-- Chưa chọn --" at bounding box center [322, 157] width 26 height 6
click at [324, 185] on div "Ví Ahamove" at bounding box center [332, 189] width 55 height 10
click at [322, 179] on button "Gửi đối tác" at bounding box center [316, 181] width 57 height 11
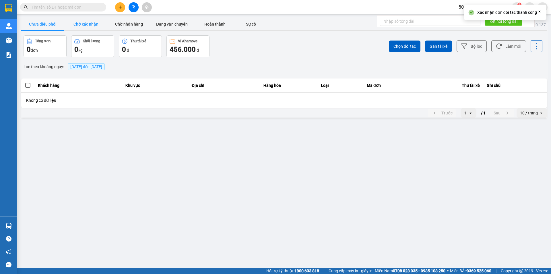
click at [90, 22] on button "Chờ xác nhận" at bounding box center [85, 23] width 43 height 11
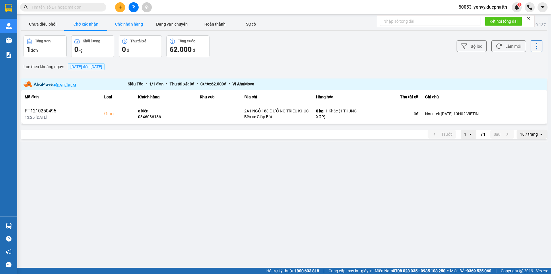
click at [135, 25] on button "Chờ nhận hàng" at bounding box center [128, 23] width 43 height 11
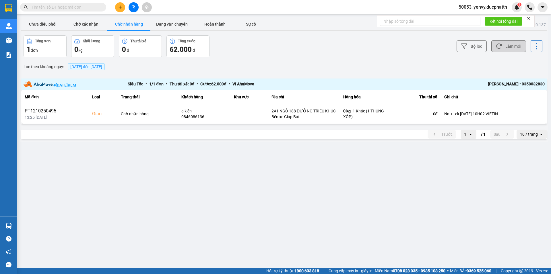
click at [514, 49] on button "Làm mới" at bounding box center [508, 46] width 35 height 12
click at [500, 43] on button "Làm mới" at bounding box center [508, 46] width 35 height 12
click at [506, 51] on button "Làm mới" at bounding box center [508, 46] width 35 height 12
click at [507, 51] on button "Làm mới" at bounding box center [508, 46] width 35 height 12
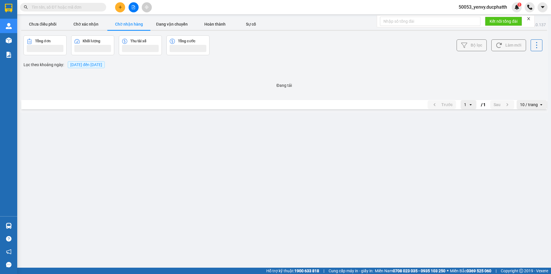
click at [507, 51] on button "Làm mới" at bounding box center [508, 45] width 35 height 12
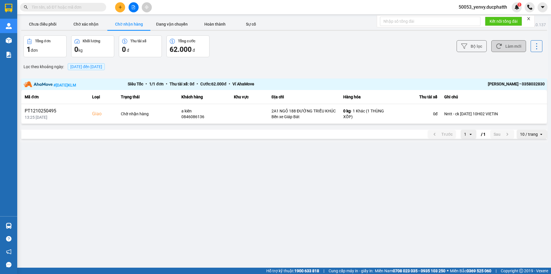
click at [508, 49] on button "Làm mới" at bounding box center [508, 46] width 35 height 12
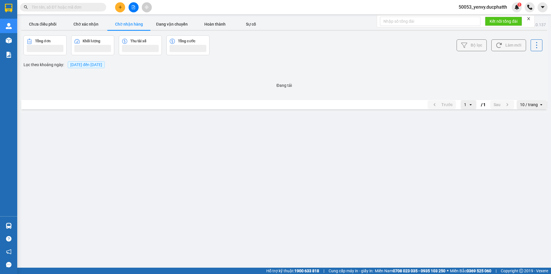
click at [508, 49] on button "Làm mới" at bounding box center [508, 45] width 35 height 12
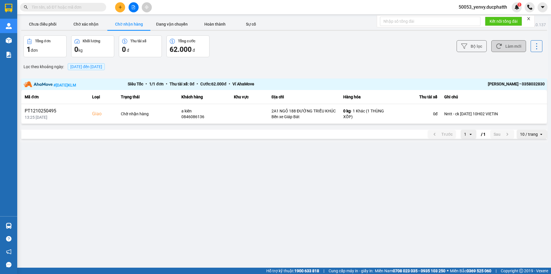
click at [508, 49] on button "Làm mới" at bounding box center [508, 46] width 35 height 12
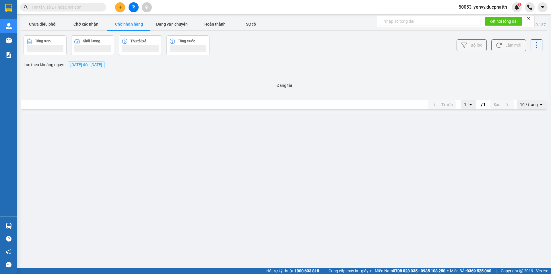
click at [508, 49] on button "Làm mới" at bounding box center [508, 45] width 35 height 12
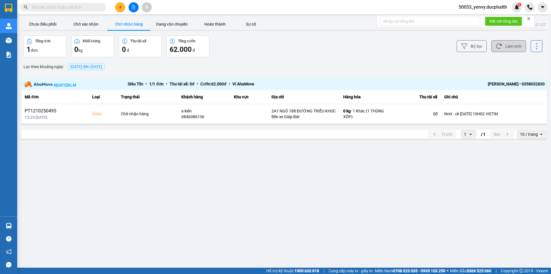
click at [510, 43] on button "Làm mới" at bounding box center [508, 46] width 35 height 12
click at [90, 24] on button "Chờ xác nhận" at bounding box center [85, 23] width 43 height 11
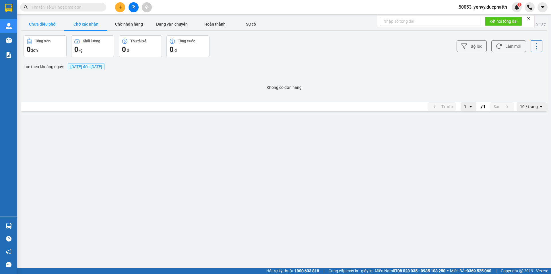
click at [46, 23] on button "Chưa điều phối" at bounding box center [42, 23] width 43 height 11
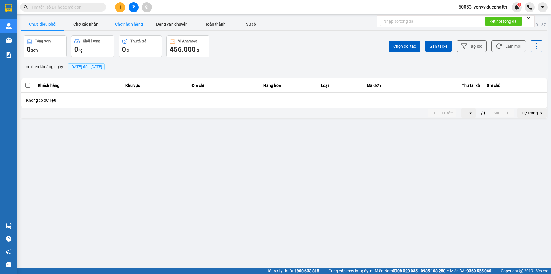
click at [123, 27] on button "Chờ nhận hàng" at bounding box center [128, 23] width 43 height 11
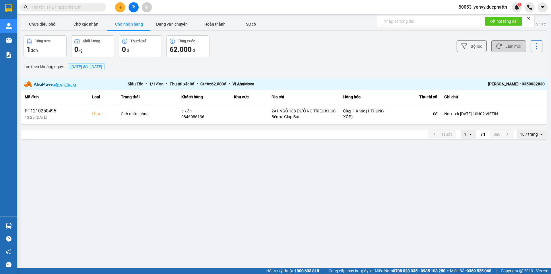
click at [511, 45] on button "Làm mới" at bounding box center [508, 46] width 35 height 12
click at [162, 28] on button "Đang vận chuyển" at bounding box center [171, 23] width 43 height 11
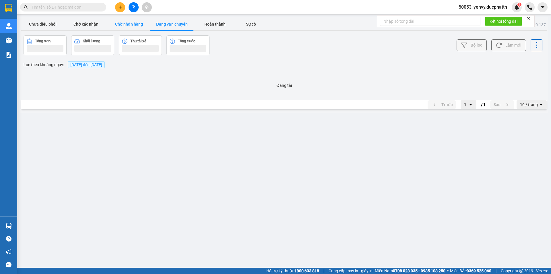
click at [134, 29] on button "Chờ nhận hàng" at bounding box center [128, 23] width 43 height 11
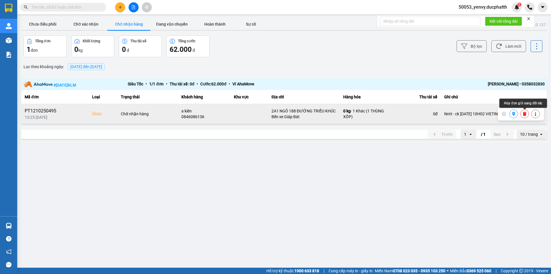
click at [524, 115] on icon at bounding box center [524, 114] width 3 height 4
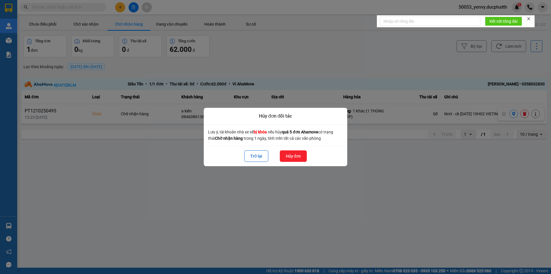
drag, startPoint x: 296, startPoint y: 155, endPoint x: 309, endPoint y: 152, distance: 12.8
click at [296, 154] on button "Hủy đơn" at bounding box center [293, 155] width 27 height 11
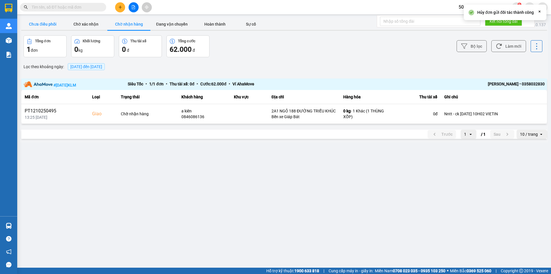
click at [51, 19] on button "Chưa điều phối" at bounding box center [42, 23] width 43 height 11
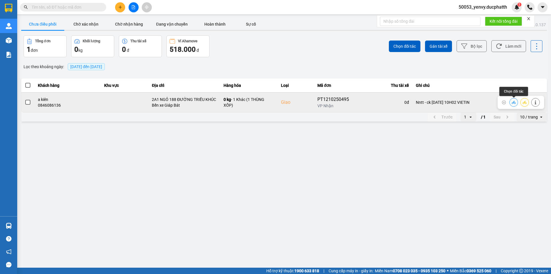
click at [511, 103] on button at bounding box center [514, 102] width 8 height 10
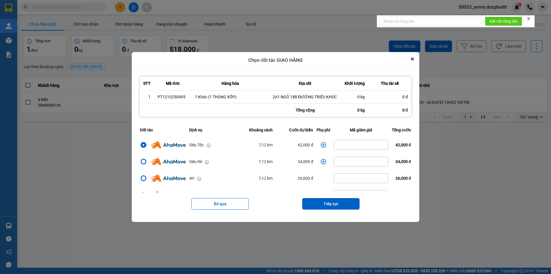
click at [322, 145] on icon "dialog" at bounding box center [324, 145] width 6 height 6
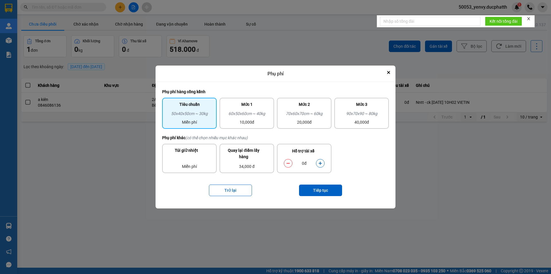
click at [318, 164] on button "dialog" at bounding box center [320, 163] width 8 height 10
click at [319, 192] on button "Tiếp tục" at bounding box center [320, 189] width 43 height 11
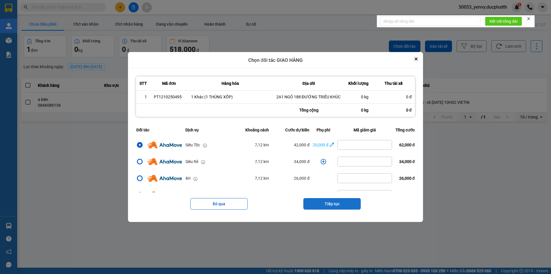
click at [341, 205] on button "Tiếp tục" at bounding box center [331, 203] width 57 height 11
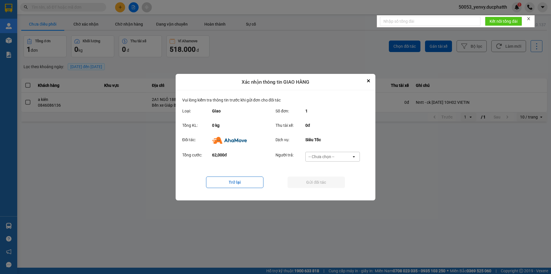
click at [324, 158] on div "-- Chưa chọn --" at bounding box center [322, 157] width 26 height 6
click at [325, 186] on div "Ví Ahamove" at bounding box center [332, 189] width 55 height 10
click at [321, 182] on button "Gửi đối tác" at bounding box center [316, 181] width 57 height 11
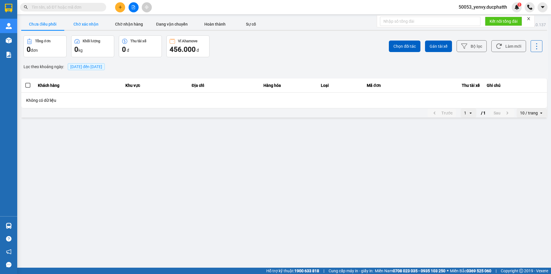
click at [92, 28] on button "Chờ xác nhận" at bounding box center [85, 23] width 43 height 11
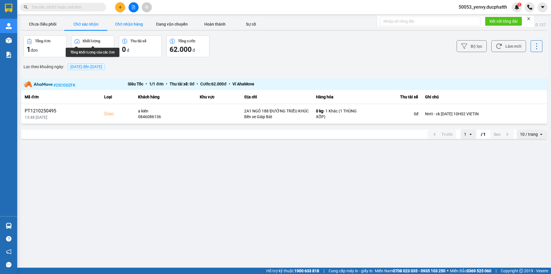
click at [132, 29] on button "Chờ nhận hàng" at bounding box center [128, 23] width 43 height 11
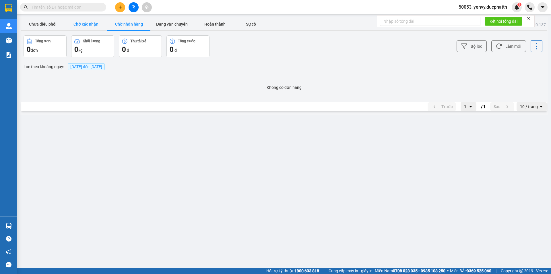
click at [83, 27] on button "Chờ xác nhận" at bounding box center [85, 23] width 43 height 11
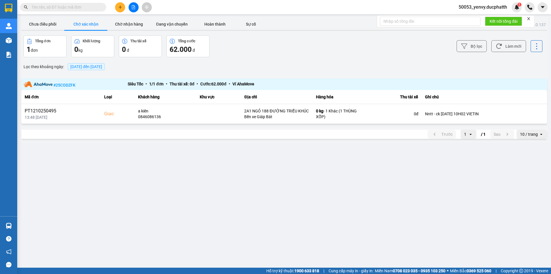
click at [129, 30] on div at bounding box center [284, 30] width 526 height 1
click at [162, 21] on button "Đang vận chuyển" at bounding box center [171, 23] width 43 height 11
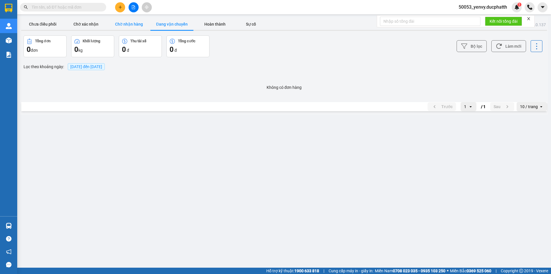
click at [142, 24] on button "Chờ nhận hàng" at bounding box center [128, 23] width 43 height 11
click at [87, 23] on button "Chờ xác nhận" at bounding box center [85, 23] width 43 height 11
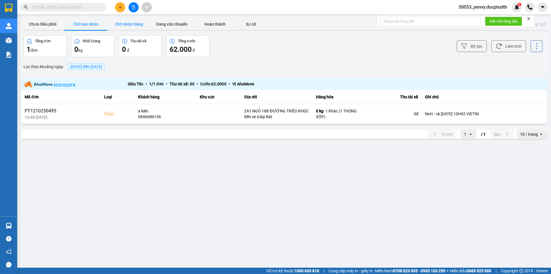
click at [136, 26] on button "Chờ nhận hàng" at bounding box center [128, 23] width 43 height 11
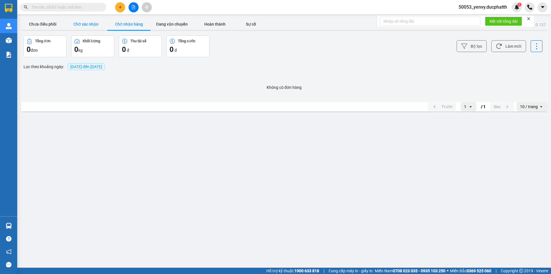
click at [69, 25] on button "Chờ xác nhận" at bounding box center [85, 23] width 43 height 11
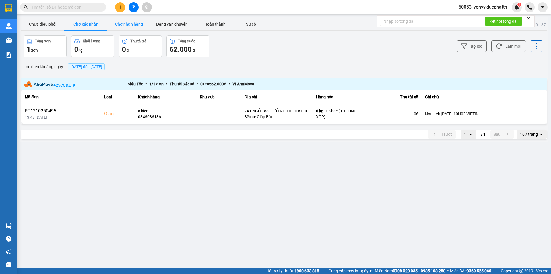
click at [126, 26] on button "Chờ nhận hàng" at bounding box center [128, 23] width 43 height 11
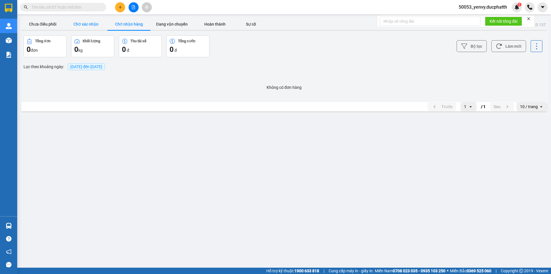
click at [86, 28] on button "Chờ xác nhận" at bounding box center [85, 23] width 43 height 11
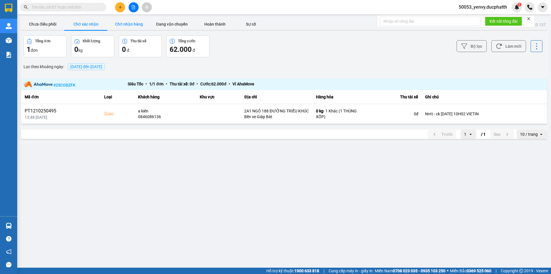
click at [131, 26] on button "Chờ nhận hàng" at bounding box center [128, 23] width 43 height 11
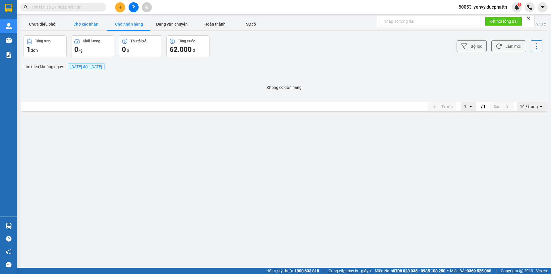
click at [89, 25] on button "Chờ xác nhận" at bounding box center [85, 23] width 43 height 11
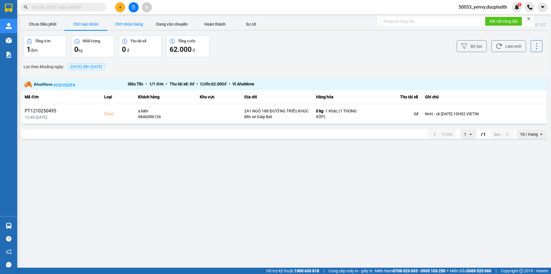
click at [133, 21] on button "Chờ nhận hàng" at bounding box center [128, 23] width 43 height 11
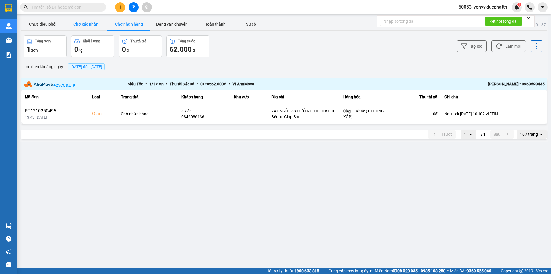
click at [88, 28] on button "Chờ xác nhận" at bounding box center [85, 23] width 43 height 11
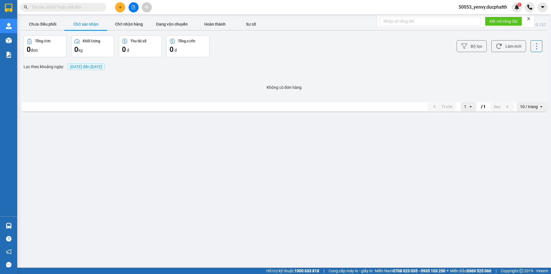
click at [129, 30] on div at bounding box center [284, 30] width 526 height 1
click at [130, 27] on button "Chờ nhận hàng" at bounding box center [128, 23] width 43 height 11
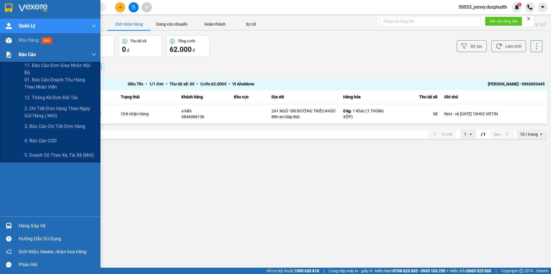
click at [39, 55] on div "Báo cáo" at bounding box center [57, 54] width 77 height 14
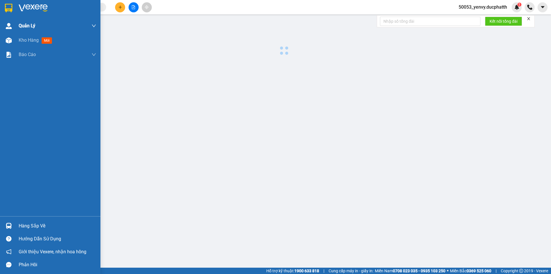
click at [42, 32] on div "Quản Lý" at bounding box center [57, 26] width 77 height 14
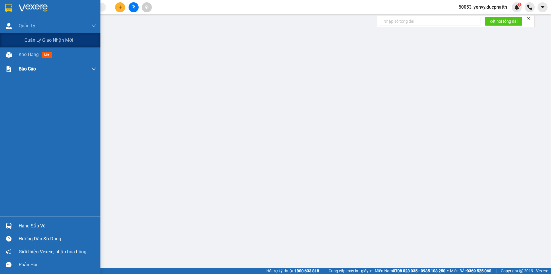
click at [47, 62] on div "Báo cáo" at bounding box center [57, 69] width 77 height 14
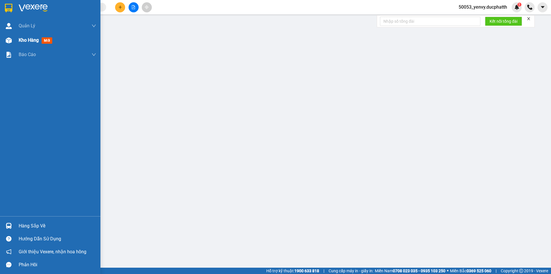
drag, startPoint x: 48, startPoint y: 37, endPoint x: 51, endPoint y: 43, distance: 6.8
click at [49, 37] on div "Kho hàng mới" at bounding box center [37, 39] width 36 height 7
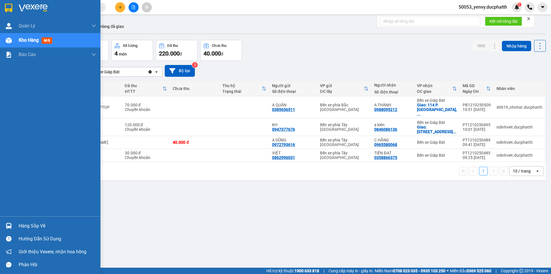
click at [23, 226] on div "Hàng sắp về" at bounding box center [57, 225] width 77 height 9
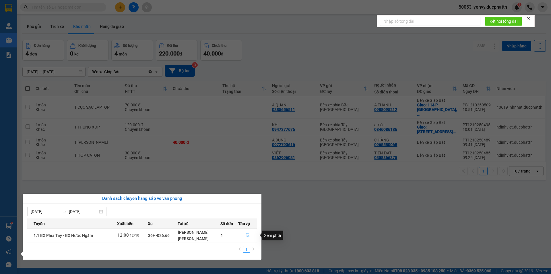
click at [245, 234] on button "button" at bounding box center [248, 234] width 18 height 9
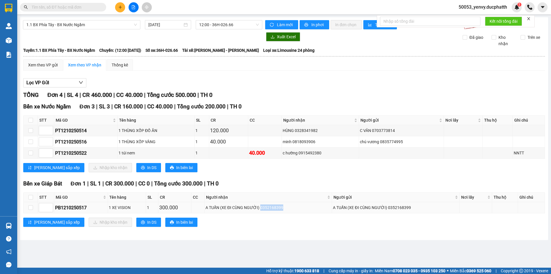
copy div "0352168399"
drag, startPoint x: 261, startPoint y: 206, endPoint x: 289, endPoint y: 204, distance: 28.5
click at [289, 204] on div "A TUẤN (XE ĐI CÙNG NGƯỜI) 0352168399" at bounding box center [267, 207] width 125 height 6
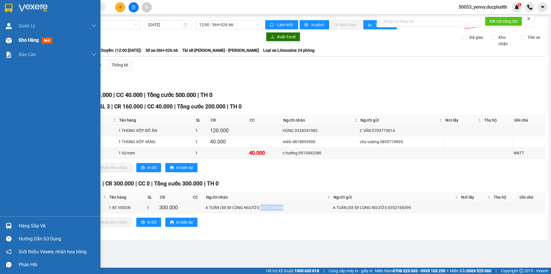
click at [26, 36] on div "Kho hàng mới" at bounding box center [37, 39] width 36 height 7
